Goal: Navigation & Orientation: Find specific page/section

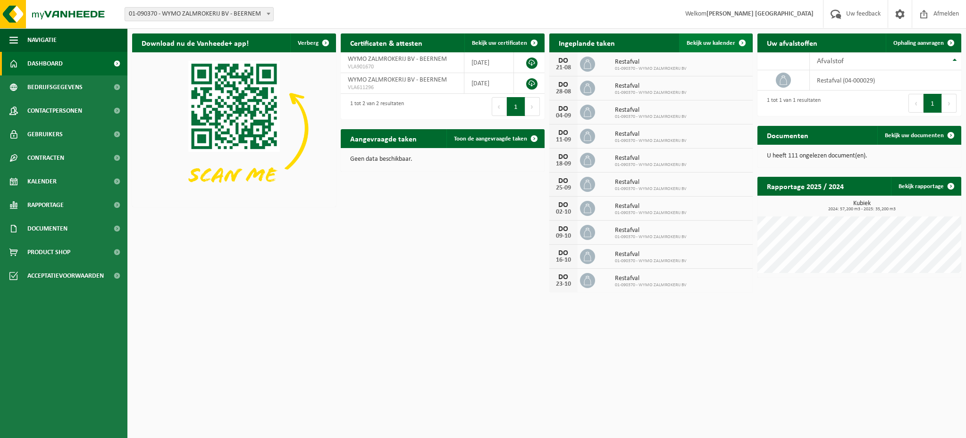
click at [738, 45] on span at bounding box center [742, 42] width 19 height 19
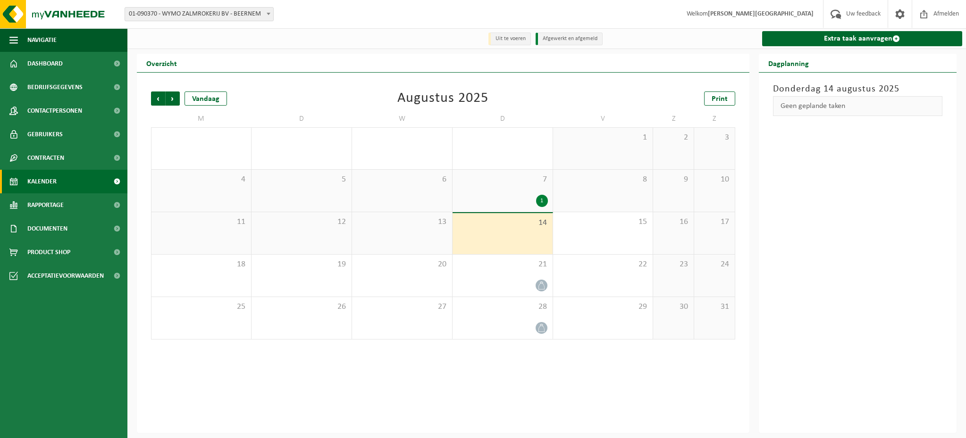
click at [419, 234] on div "13" at bounding box center [402, 233] width 100 height 42
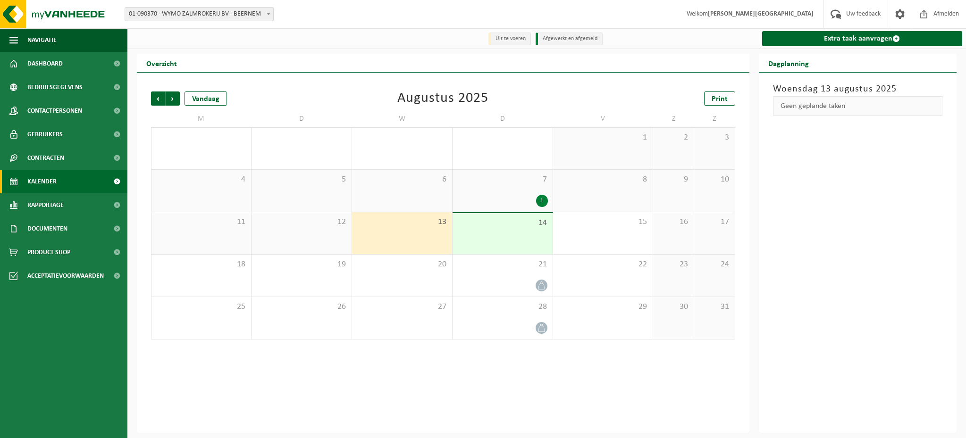
click at [524, 237] on div "14" at bounding box center [502, 233] width 100 height 41
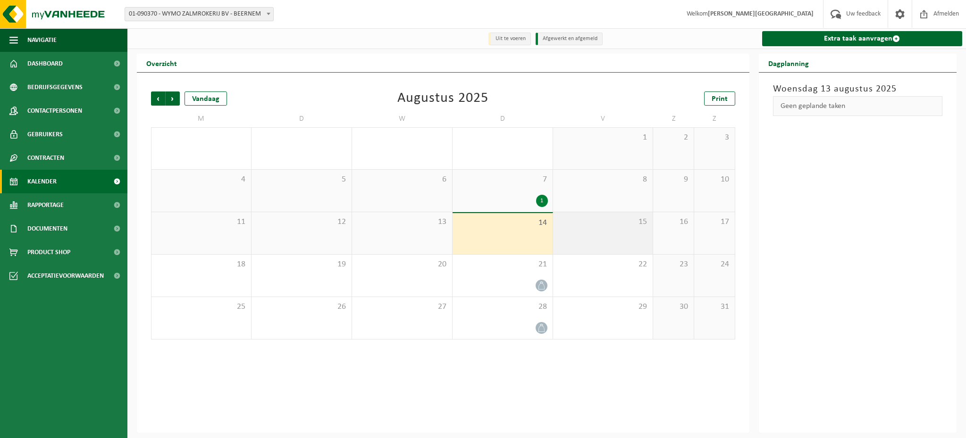
click at [581, 235] on div "15" at bounding box center [603, 233] width 100 height 42
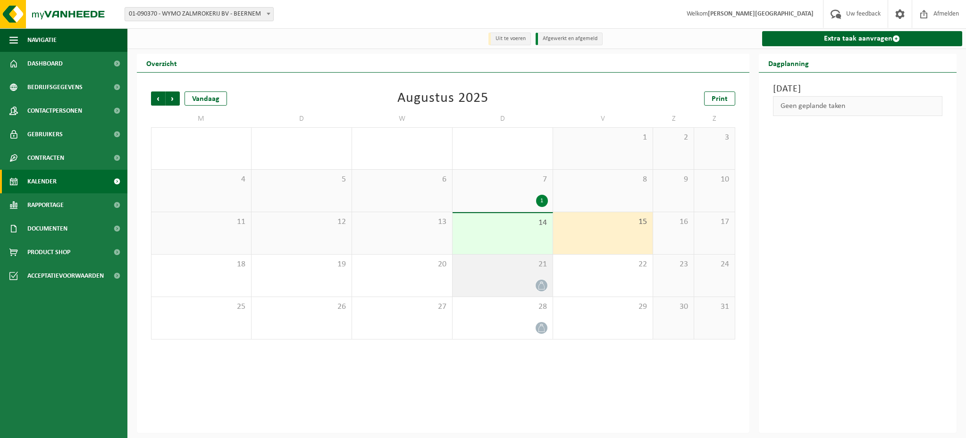
click at [503, 277] on div "21" at bounding box center [502, 276] width 100 height 42
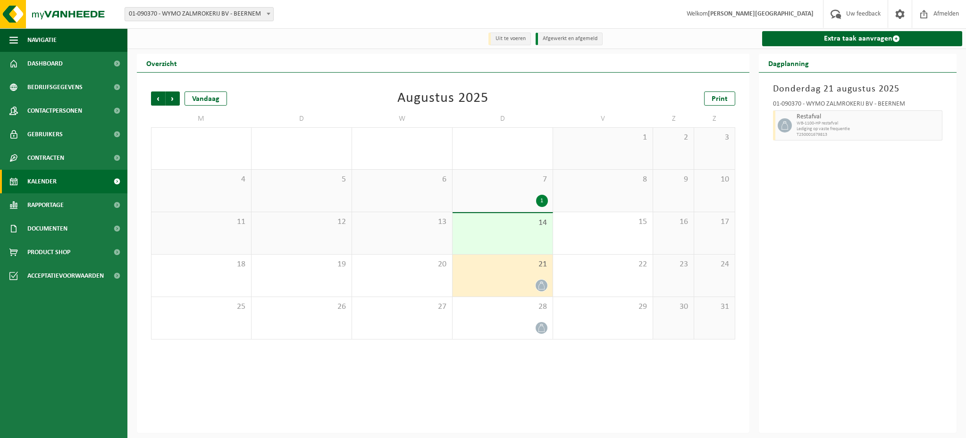
click at [515, 190] on div "7 1" at bounding box center [502, 191] width 100 height 42
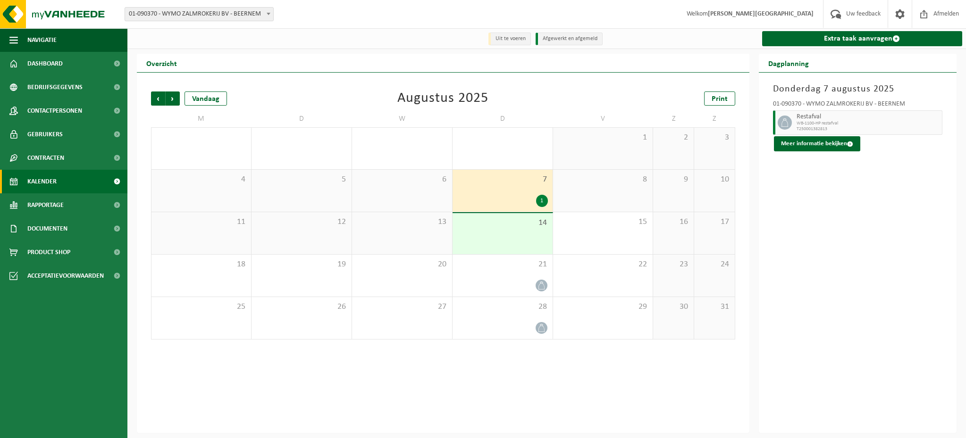
click at [514, 240] on div "14" at bounding box center [502, 233] width 100 height 41
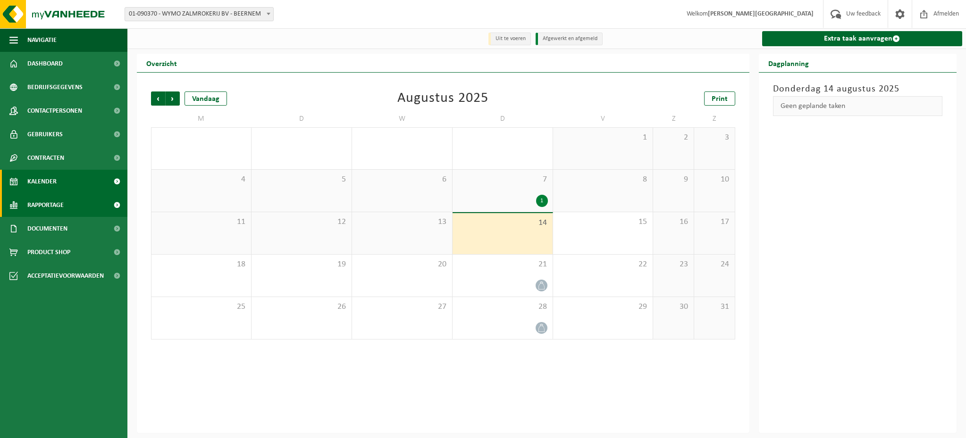
click at [56, 204] on span "Rapportage" at bounding box center [45, 205] width 36 height 24
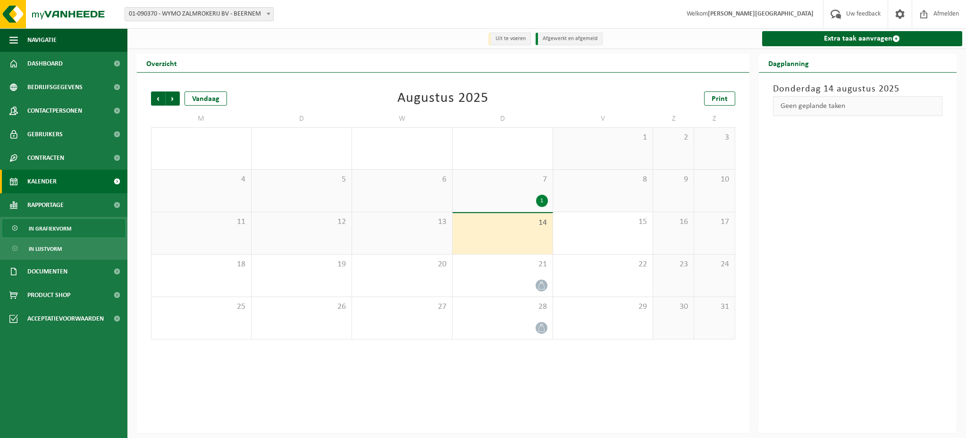
click at [50, 225] on span "In grafiekvorm" at bounding box center [50, 229] width 42 height 18
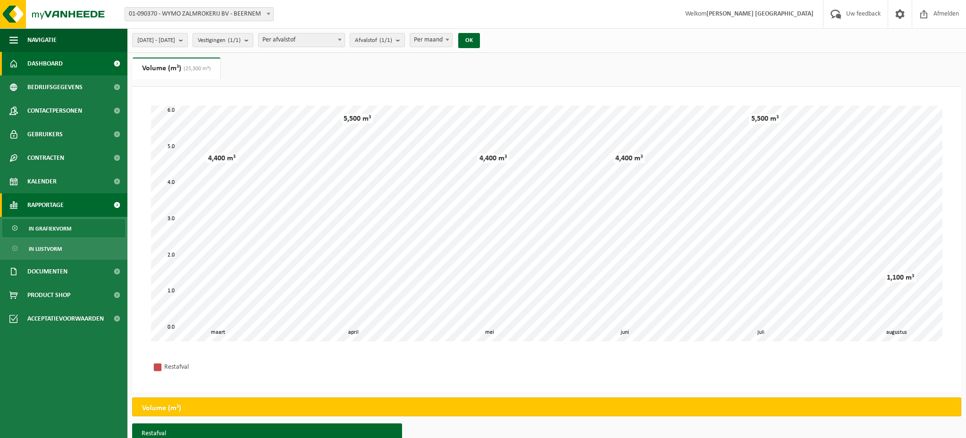
click at [82, 63] on link "Dashboard" at bounding box center [63, 64] width 127 height 24
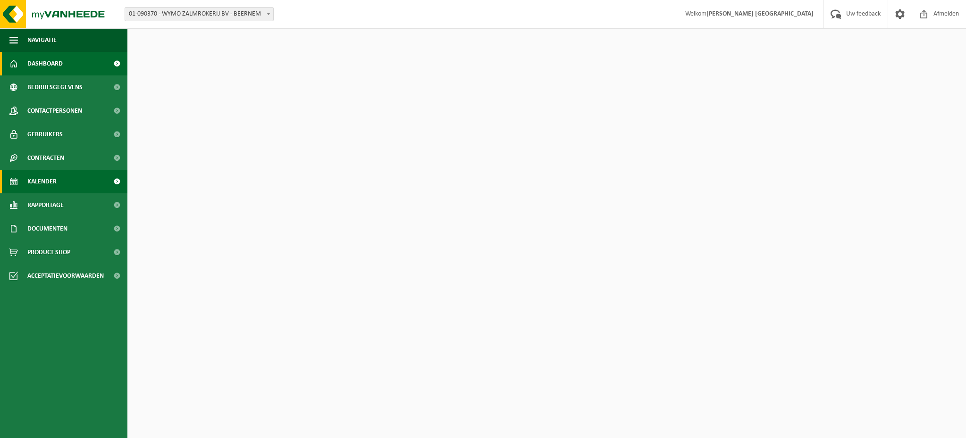
click at [66, 177] on link "Kalender" at bounding box center [63, 182] width 127 height 24
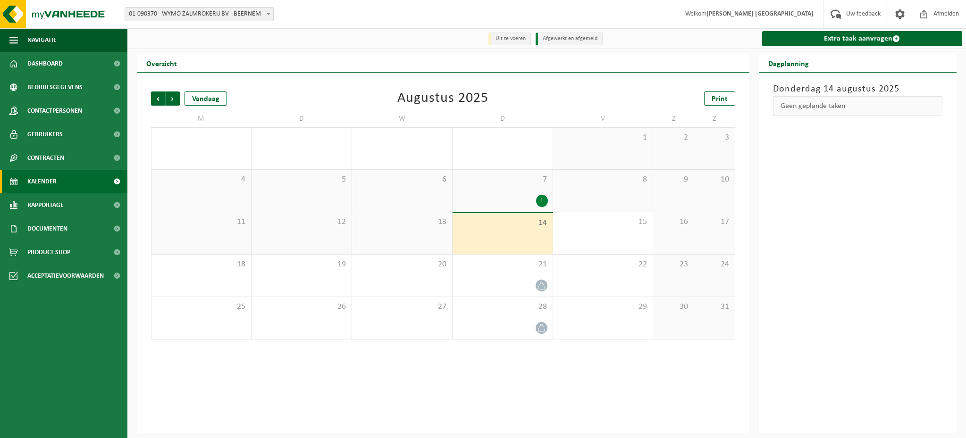
click at [372, 231] on div "13" at bounding box center [402, 233] width 100 height 42
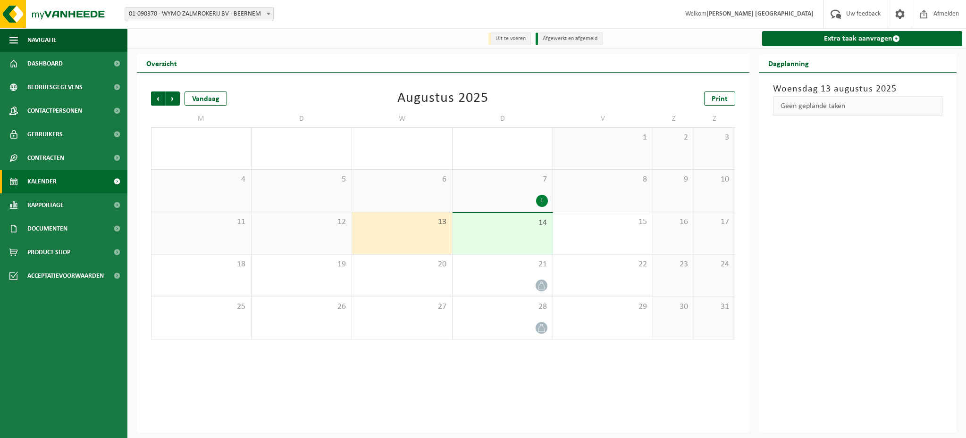
click at [288, 233] on div "12" at bounding box center [301, 233] width 100 height 42
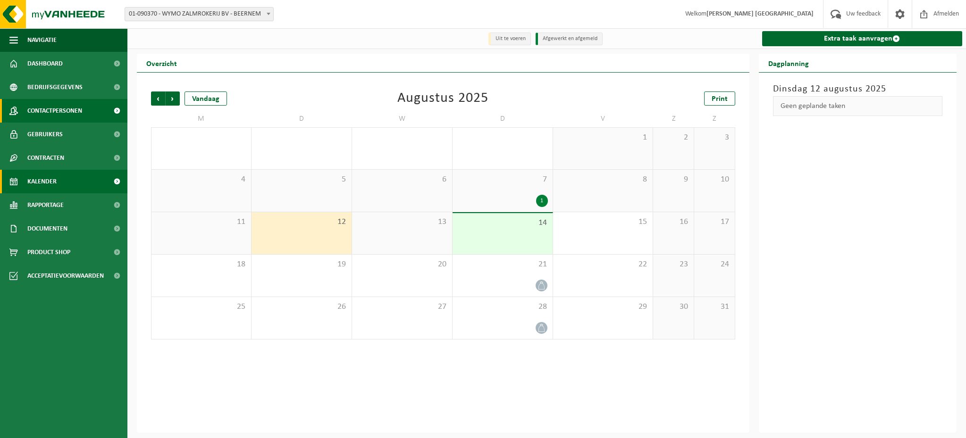
click at [72, 112] on span "Contactpersonen" at bounding box center [54, 111] width 55 height 24
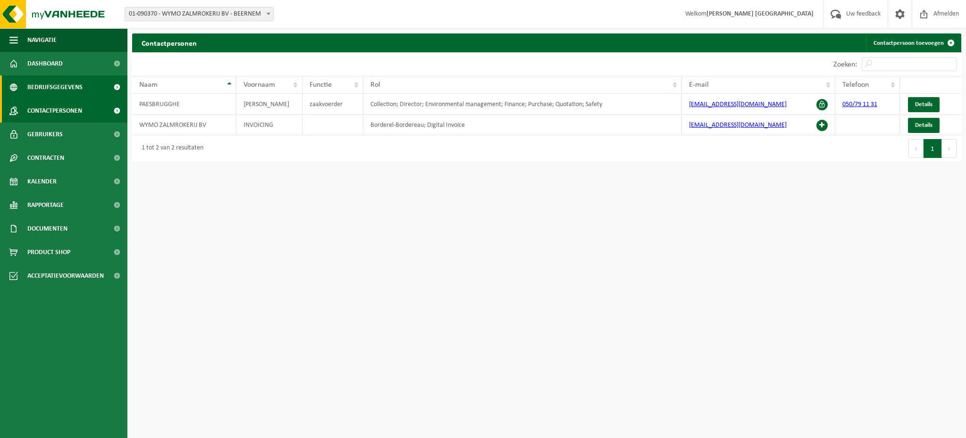
click at [69, 96] on span "Bedrijfsgegevens" at bounding box center [54, 87] width 55 height 24
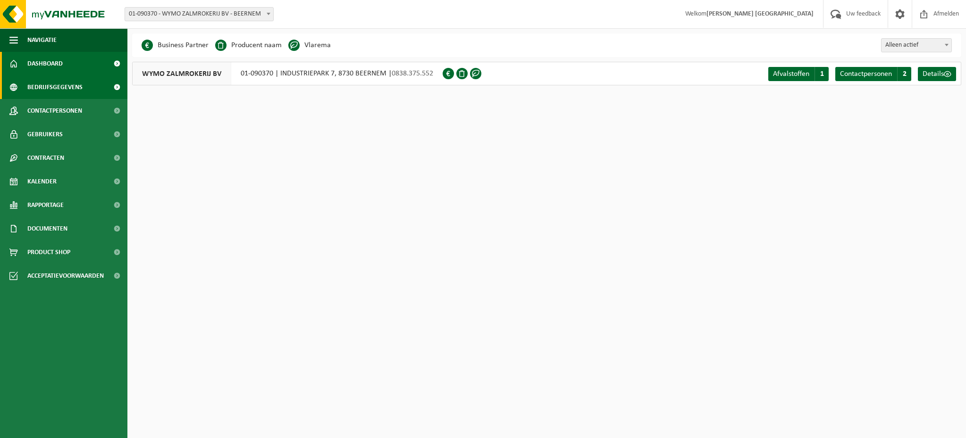
click at [43, 70] on span "Dashboard" at bounding box center [44, 64] width 35 height 24
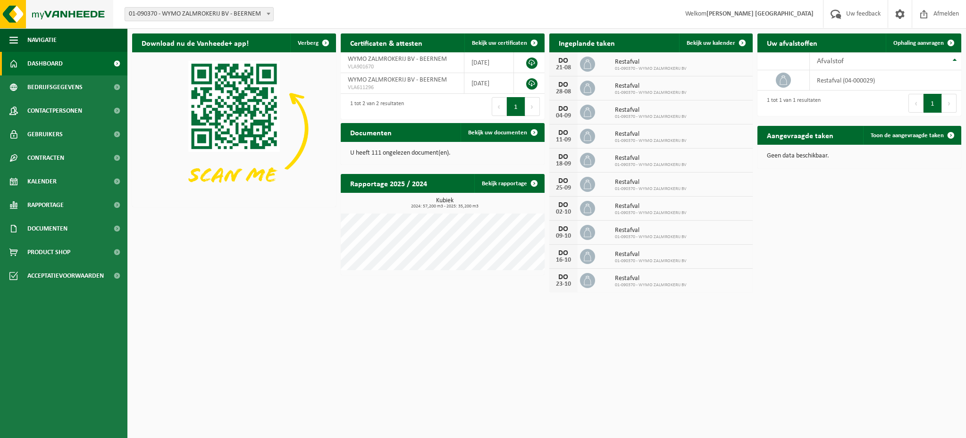
click at [37, 9] on img at bounding box center [56, 14] width 113 height 28
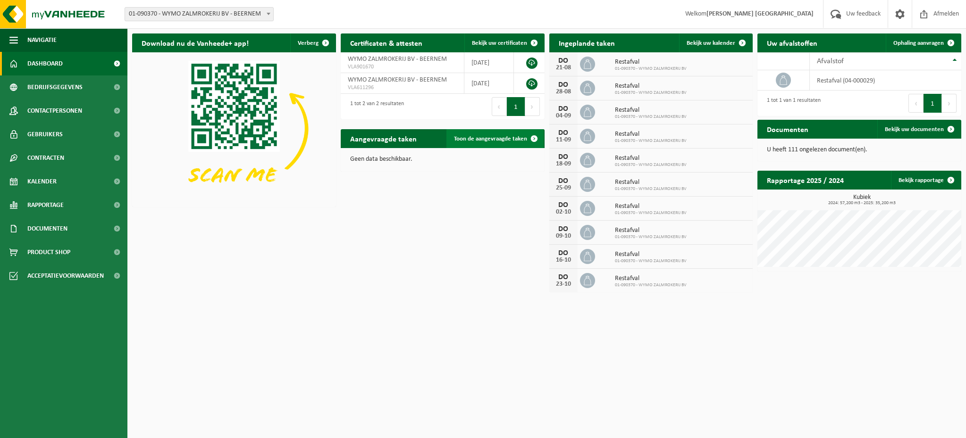
click at [520, 138] on span "Toon de aangevraagde taken" at bounding box center [490, 139] width 73 height 6
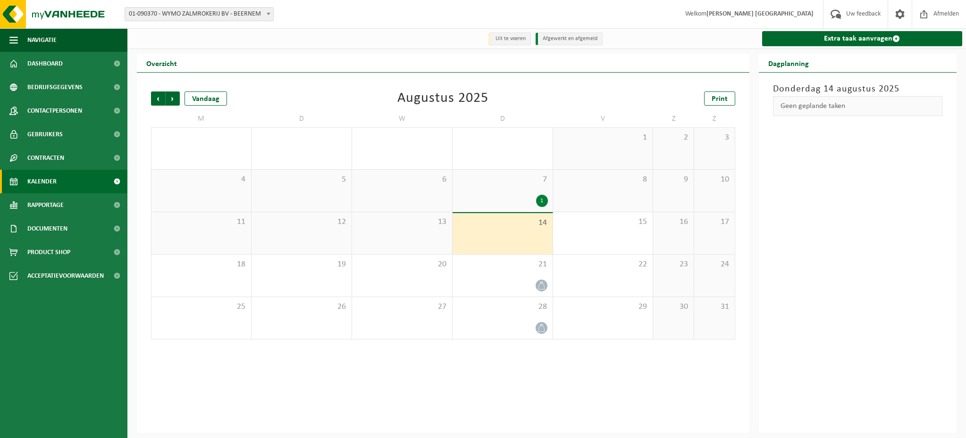
click at [494, 237] on div "14" at bounding box center [502, 233] width 100 height 41
